Goal: Check status: Check status

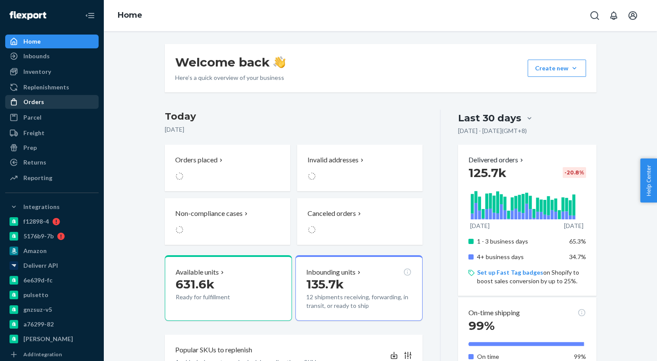
click at [44, 99] on div "Orders" at bounding box center [52, 102] width 92 height 12
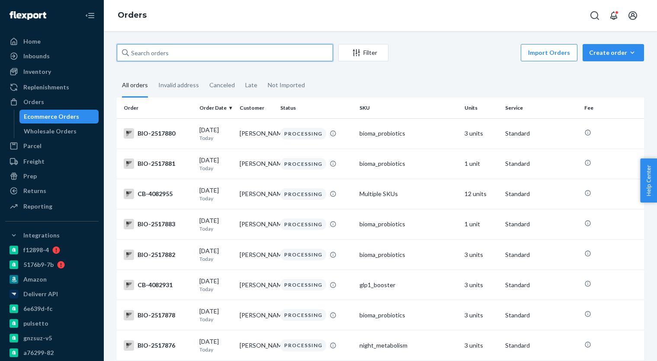
paste input "3980590"
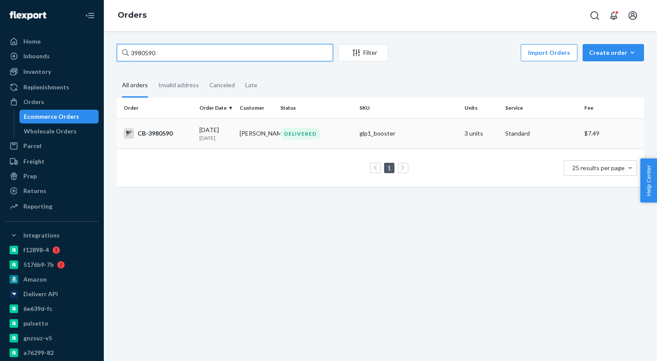
type input "3980590"
click at [186, 130] on div "CB-3980590" at bounding box center [158, 133] width 69 height 10
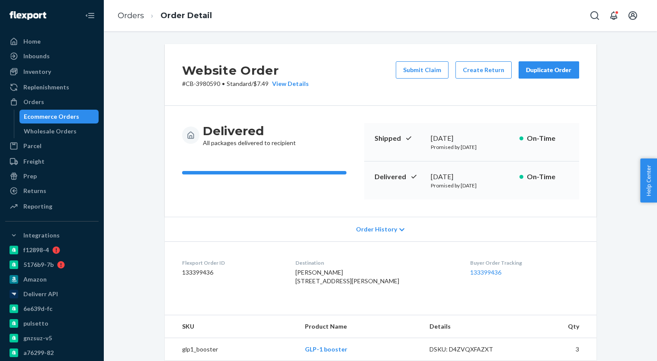
drag, startPoint x: 430, startPoint y: 177, endPoint x: 484, endPoint y: 177, distance: 53.6
click at [484, 177] on div "[DATE]" at bounding box center [472, 177] width 82 height 10
copy div "[DATE]"
click at [64, 121] on div "Ecommerce Orders" at bounding box center [59, 117] width 78 height 12
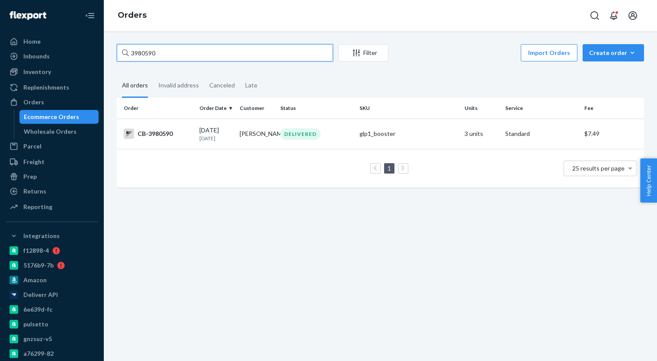
paste input "4070062"
type input "4070062"
click at [235, 140] on td "[DATE] [DATE]" at bounding box center [216, 133] width 40 height 30
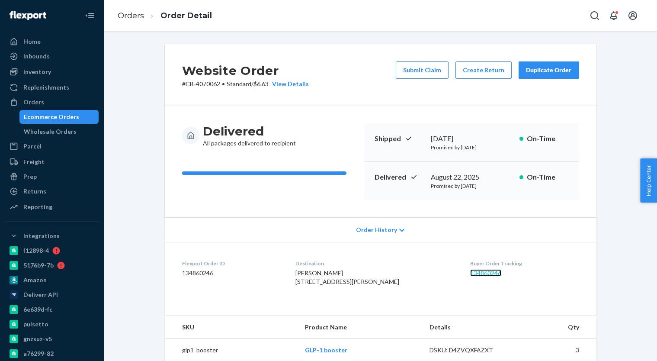
click at [473, 273] on link "134860246" at bounding box center [485, 272] width 31 height 7
click at [477, 273] on link "134860246" at bounding box center [485, 272] width 31 height 7
